Goal: Transaction & Acquisition: Purchase product/service

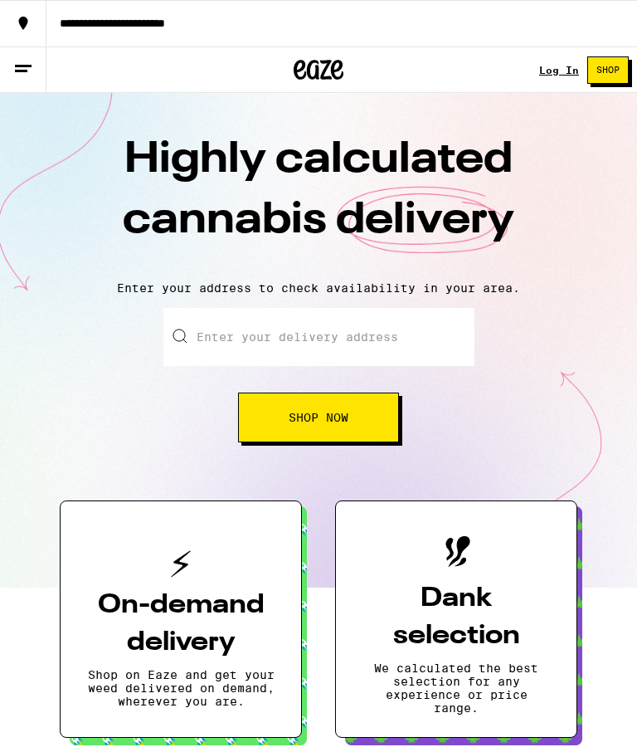
click at [361, 415] on button "Shop Now" at bounding box center [318, 417] width 161 height 50
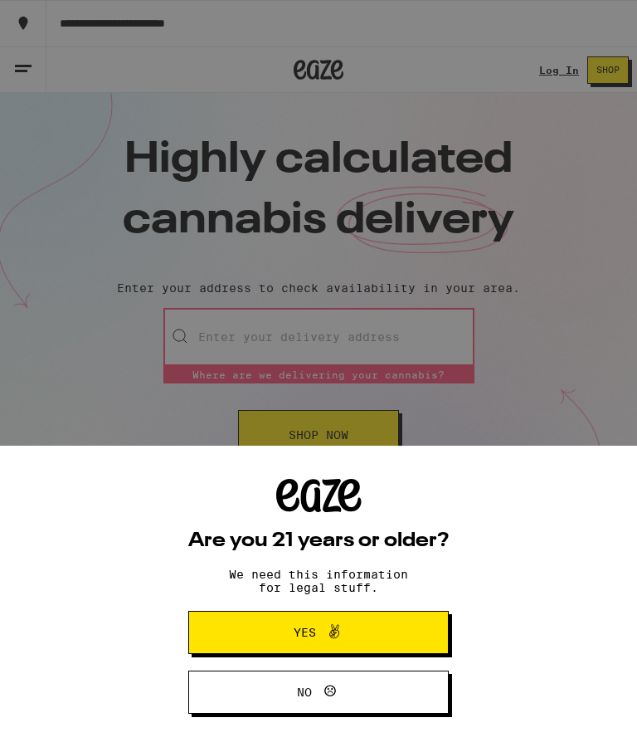
type input "647 [PERSON_NAME] St"
type input "Apt 2"
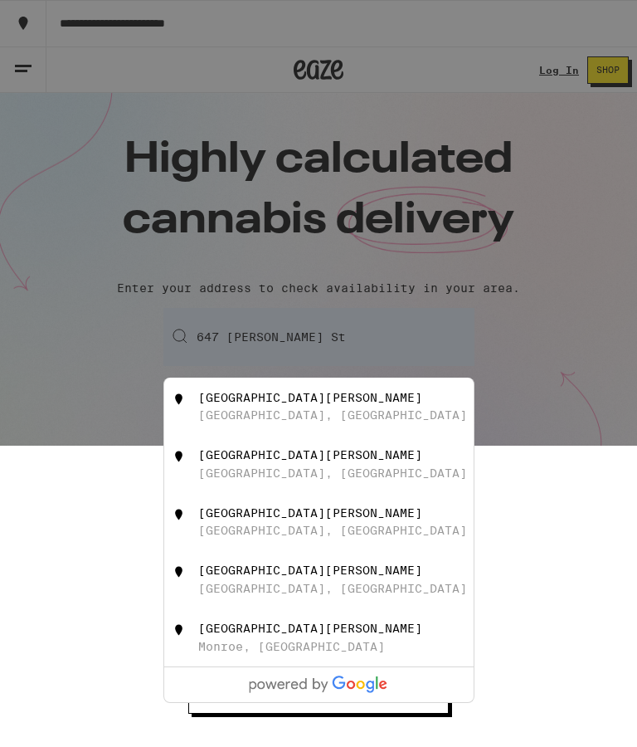
click at [365, 409] on div "[STREET_ADDRESS][PERSON_NAME]" at bounding box center [346, 407] width 296 height 32
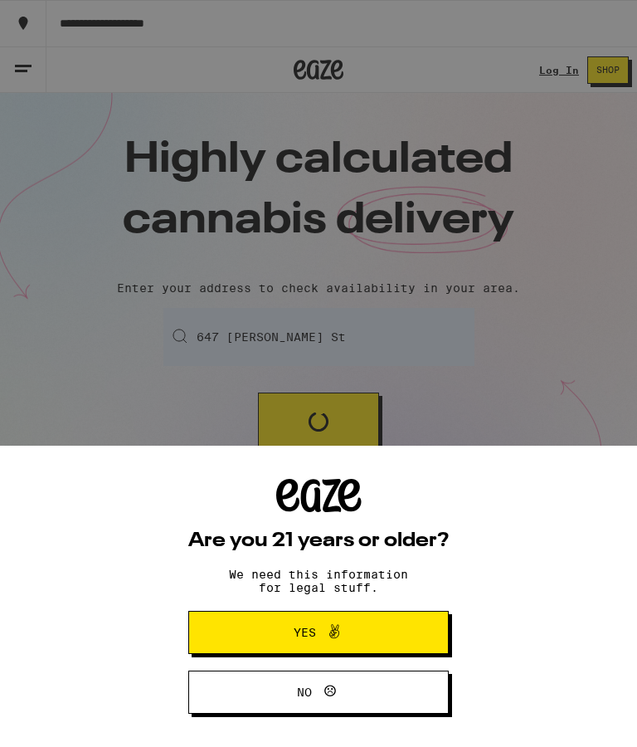
type input "[STREET_ADDRESS][PERSON_NAME]"
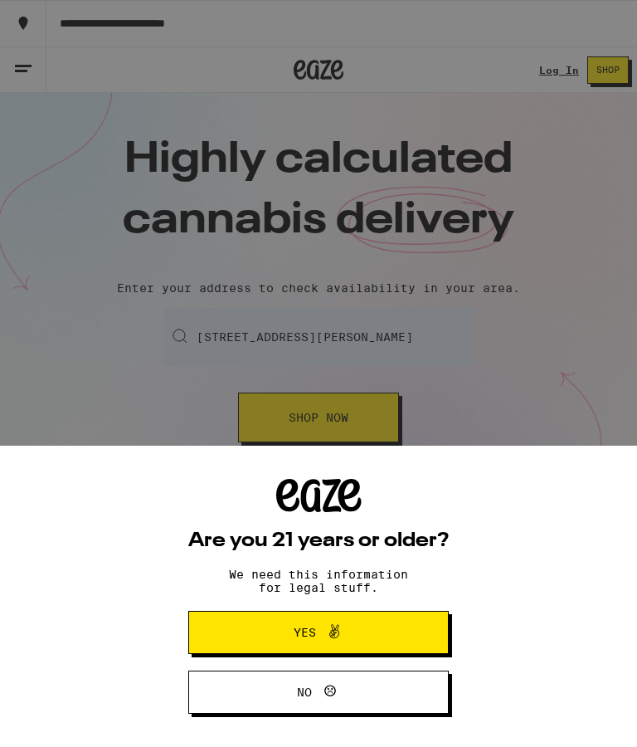
click at [401, 624] on button "Yes" at bounding box center [318, 632] width 261 height 43
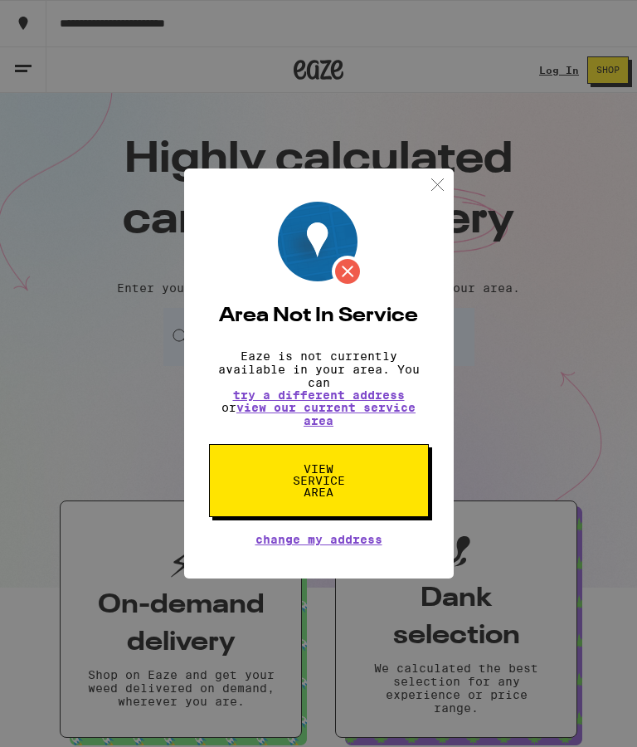
click at [437, 187] on img at bounding box center [437, 184] width 21 height 21
